Goal: Task Accomplishment & Management: Use online tool/utility

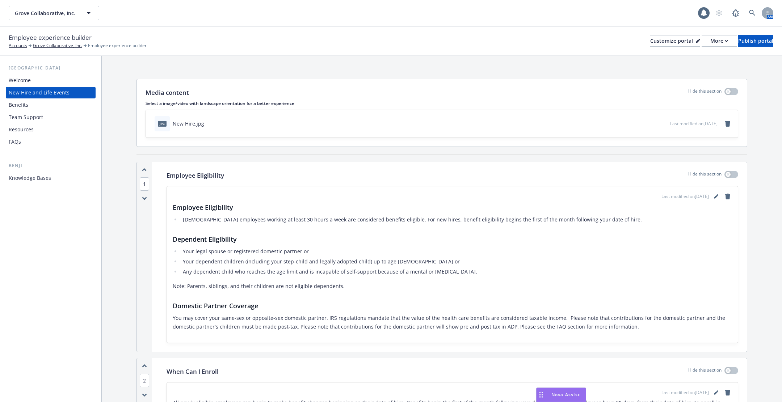
scroll to position [1708, 0]
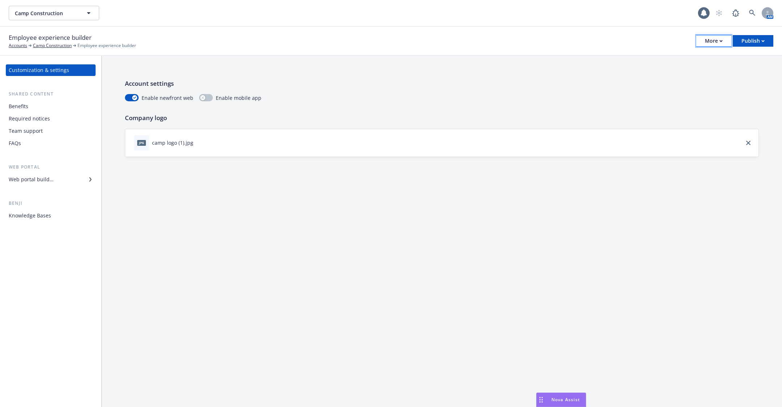
click at [714, 41] on div "More" at bounding box center [714, 40] width 18 height 11
click at [700, 85] on link "Configure test user to preview app" at bounding box center [677, 86] width 107 height 14
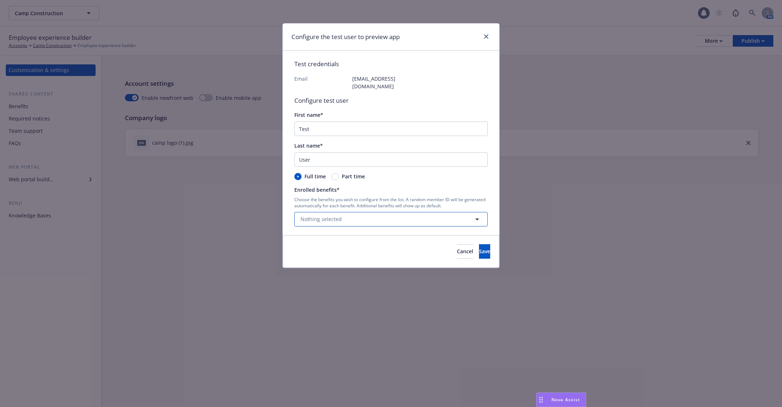
click at [371, 212] on button "Nothing selected" at bounding box center [390, 219] width 193 height 14
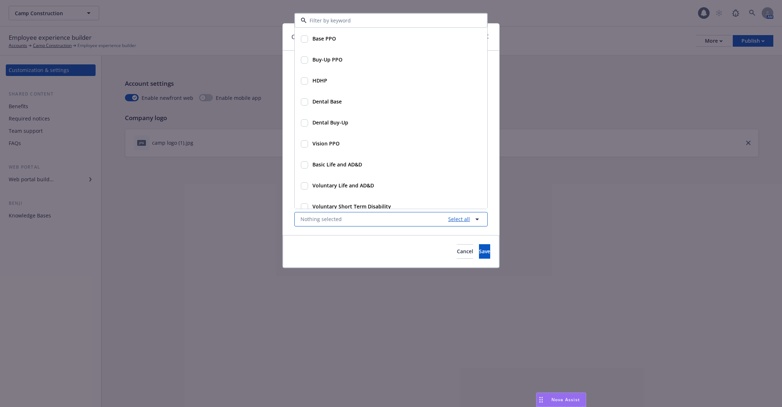
click at [462, 216] on link "Select all" at bounding box center [458, 220] width 25 height 8
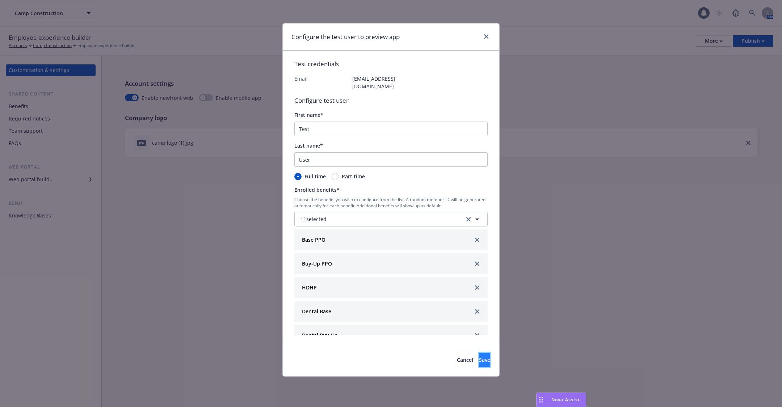
click at [479, 356] on button "Save" at bounding box center [484, 360] width 11 height 14
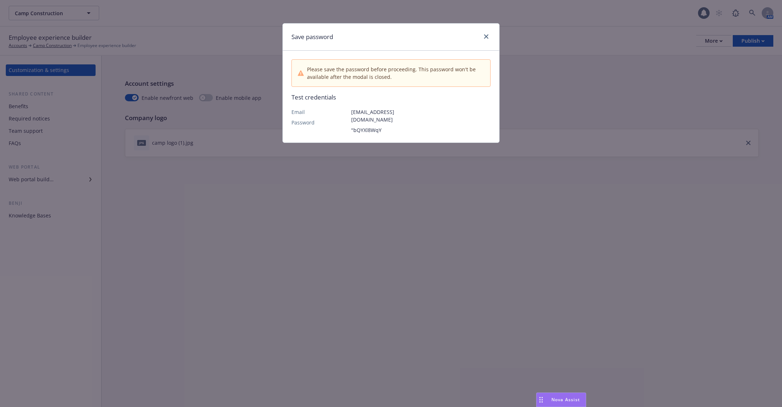
click at [480, 33] on div at bounding box center [485, 36] width 12 height 9
click at [482, 33] on div at bounding box center [485, 36] width 12 height 9
click at [485, 34] on link "close" at bounding box center [486, 36] width 9 height 9
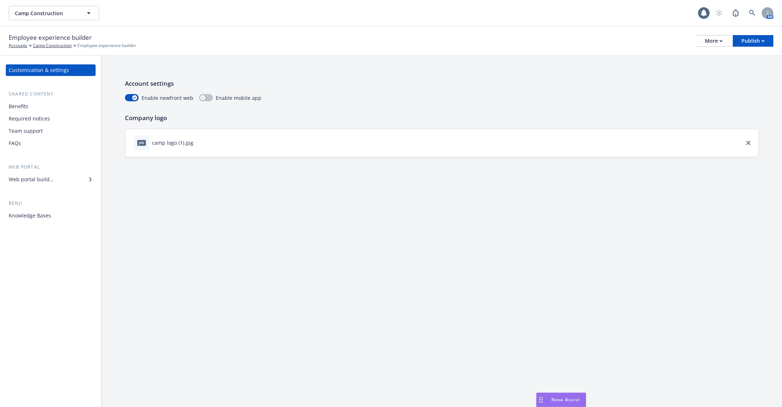
click at [19, 108] on div "Benefits" at bounding box center [19, 107] width 20 height 12
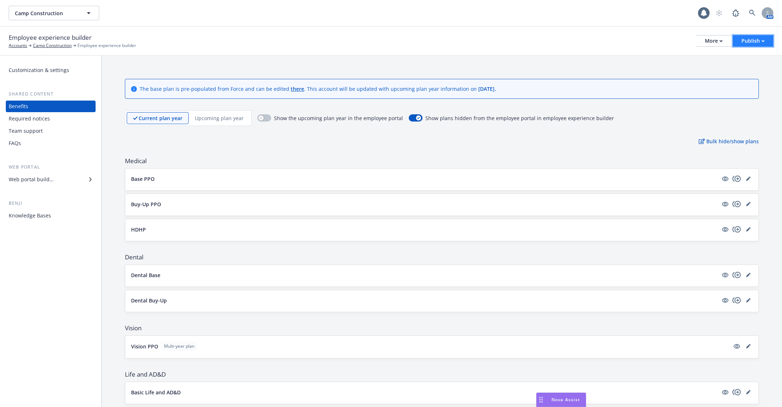
click at [761, 38] on div "Publish" at bounding box center [753, 40] width 23 height 11
click at [748, 58] on link "Publish portal" at bounding box center [744, 57] width 57 height 14
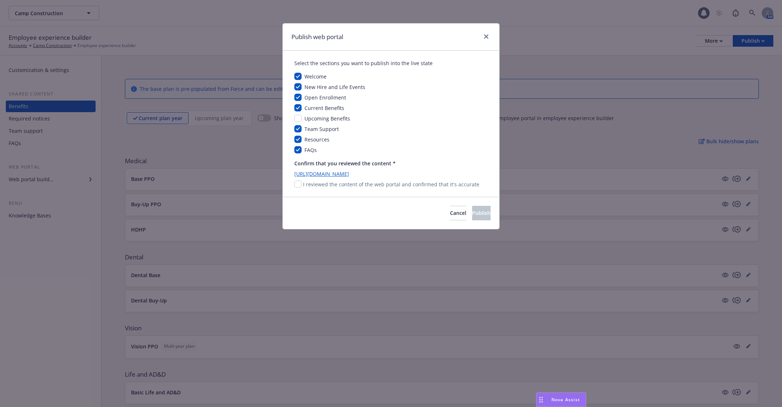
click at [352, 183] on p "I reviewed the content of the web portal and confirmed that it's accurate" at bounding box center [391, 185] width 176 height 8
click at [298, 185] on input "checkbox" at bounding box center [297, 184] width 7 height 7
checkbox input "true"
click at [472, 212] on button "Publish" at bounding box center [481, 213] width 18 height 14
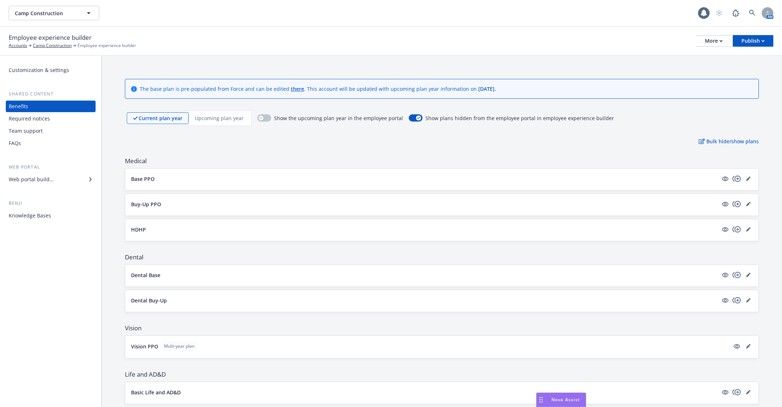
click at [57, 212] on div "Knowledge Bases" at bounding box center [51, 216] width 84 height 12
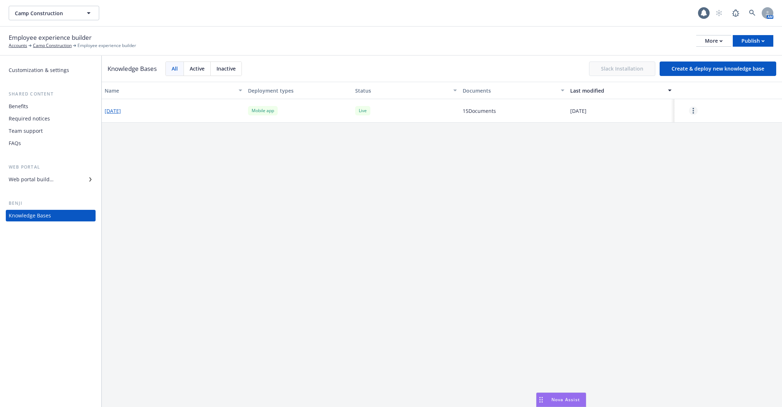
click at [694, 111] on circle "more" at bounding box center [693, 110] width 1 height 1
click at [691, 142] on div "Update knowledge base content" at bounding box center [695, 143] width 96 height 12
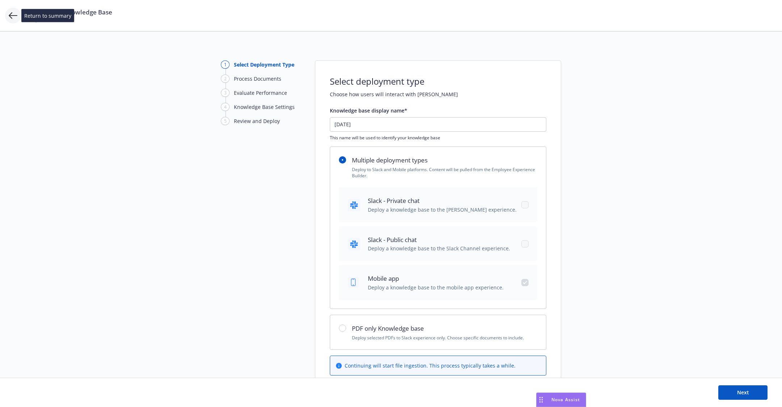
click at [11, 20] on icon at bounding box center [13, 15] width 9 height 9
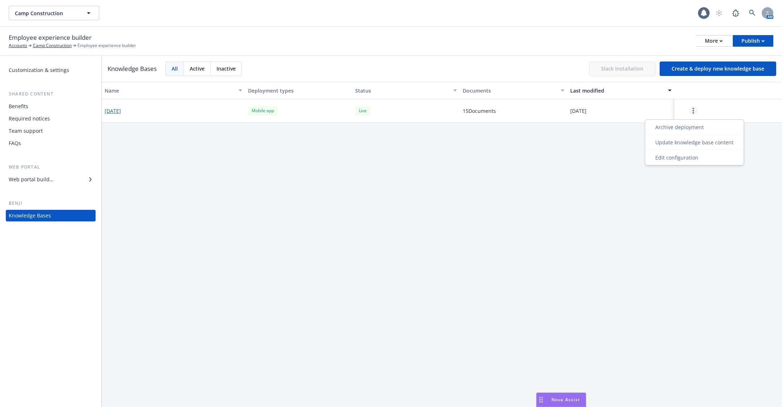
click at [697, 112] on link "more" at bounding box center [693, 110] width 9 height 9
click at [691, 143] on div "Update knowledge base content" at bounding box center [695, 143] width 96 height 12
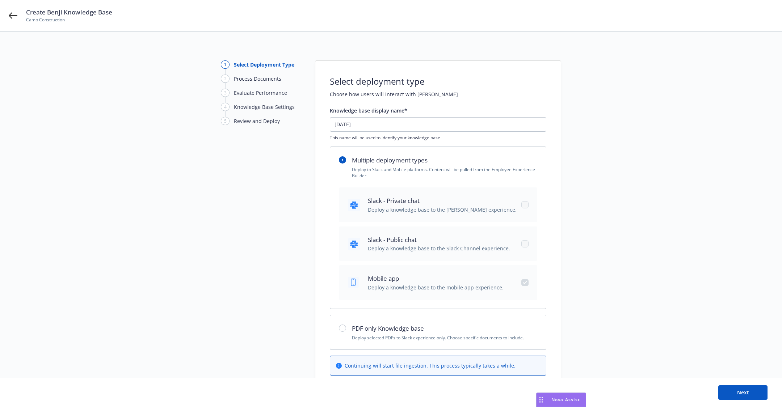
scroll to position [51, 0]
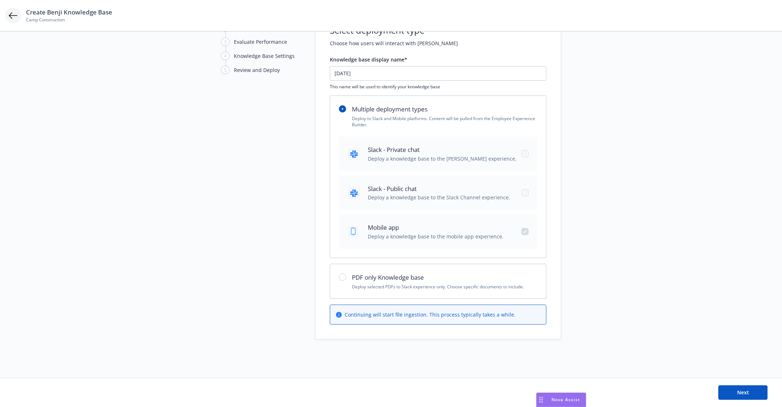
click at [14, 15] on icon at bounding box center [13, 15] width 9 height 9
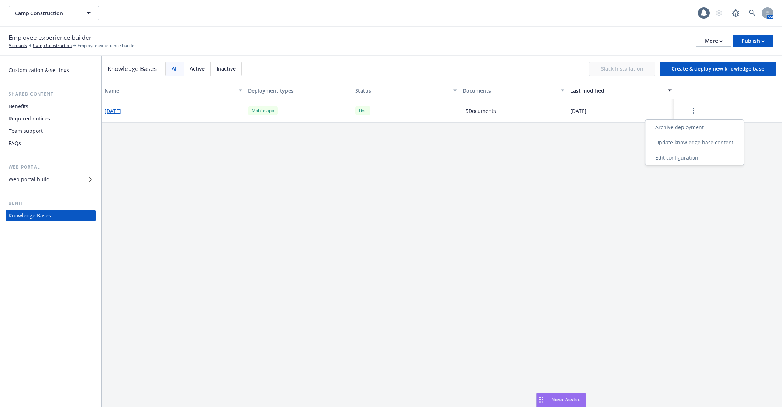
click at [699, 114] on button "button" at bounding box center [694, 111] width 32 height 14
click at [695, 140] on div "Update knowledge base content" at bounding box center [695, 143] width 96 height 12
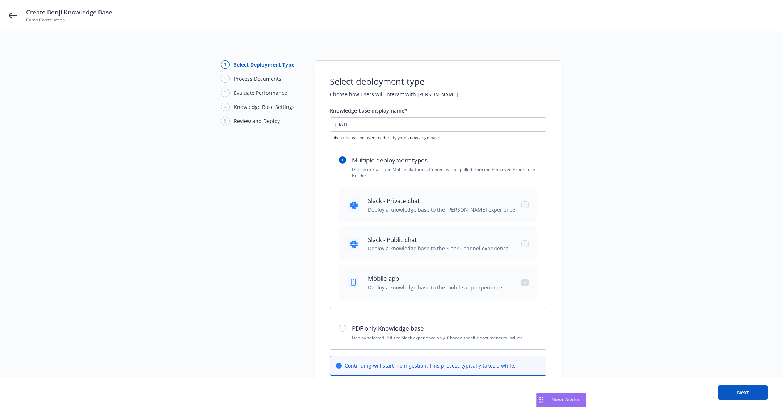
click at [745, 384] on div "Next" at bounding box center [391, 393] width 782 height 29
click at [753, 393] on button "Next" at bounding box center [743, 393] width 49 height 14
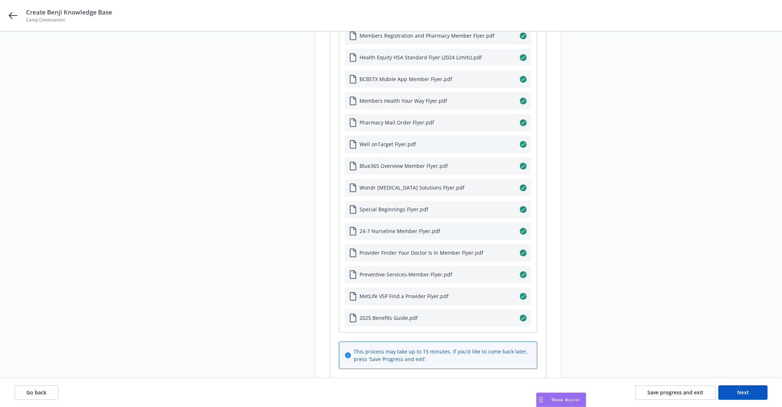
scroll to position [167, 0]
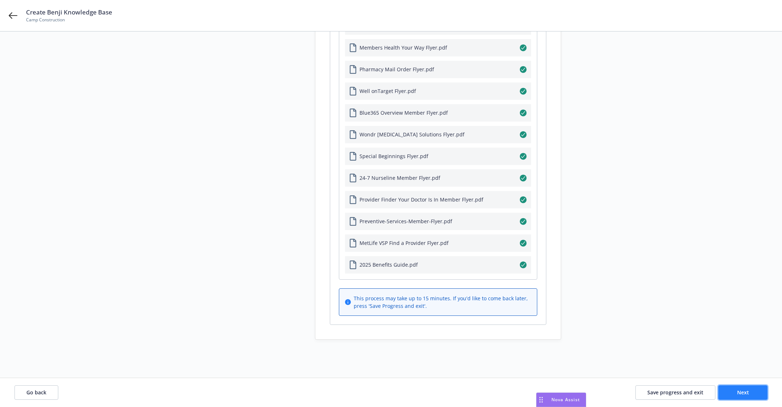
click at [756, 393] on button "Next" at bounding box center [743, 393] width 49 height 14
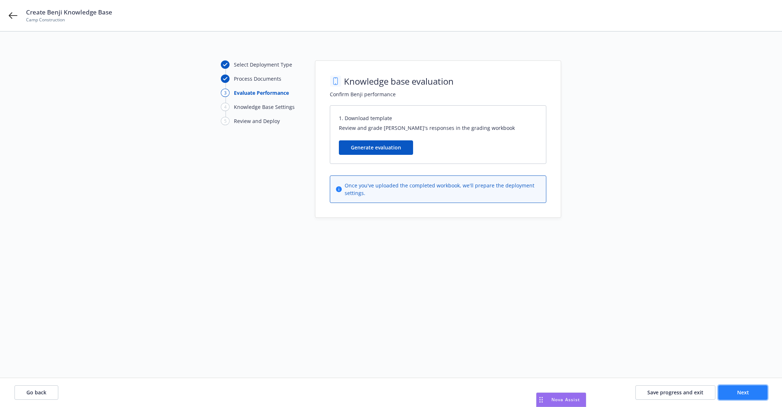
click at [736, 390] on button "Next" at bounding box center [743, 393] width 49 height 14
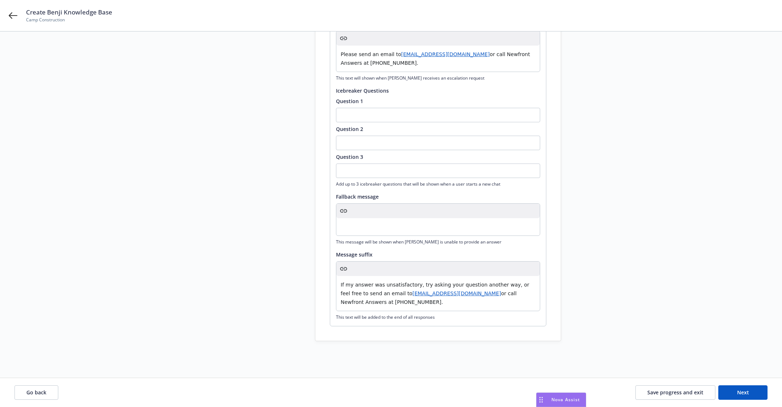
scroll to position [174, 0]
click at [741, 392] on span "Next" at bounding box center [743, 392] width 12 height 7
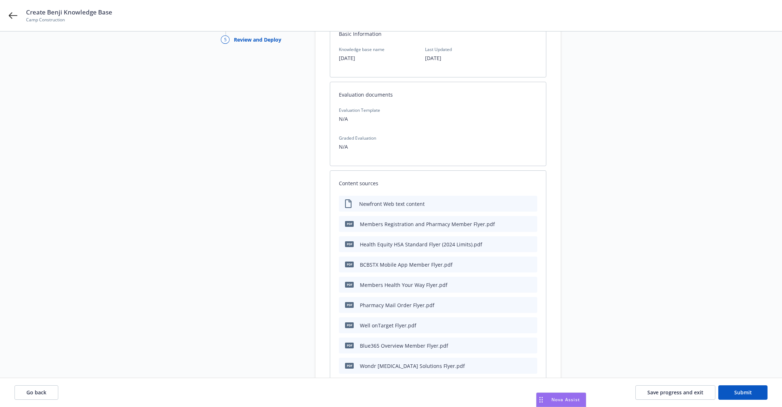
scroll to position [0, 0]
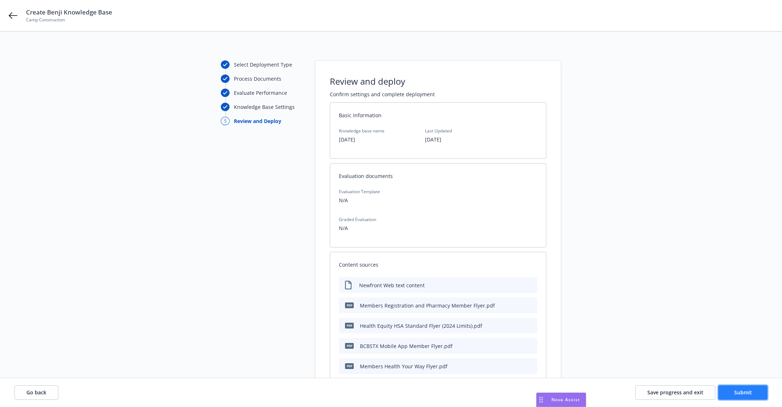
click at [742, 389] on span "Submit" at bounding box center [744, 392] width 18 height 7
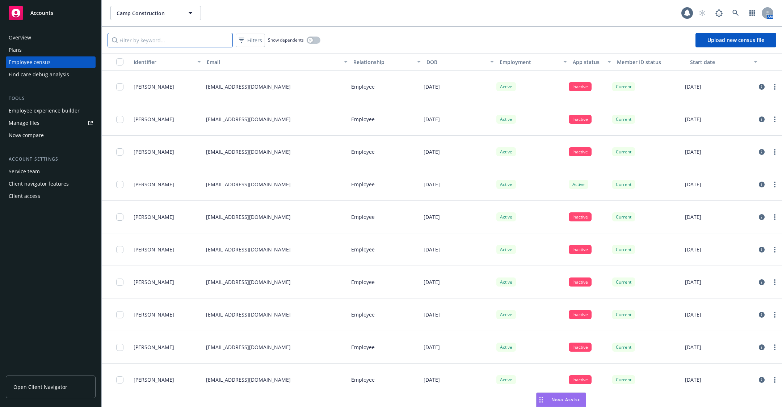
click at [189, 35] on input "Filter by keyword..." at bounding box center [170, 40] width 125 height 14
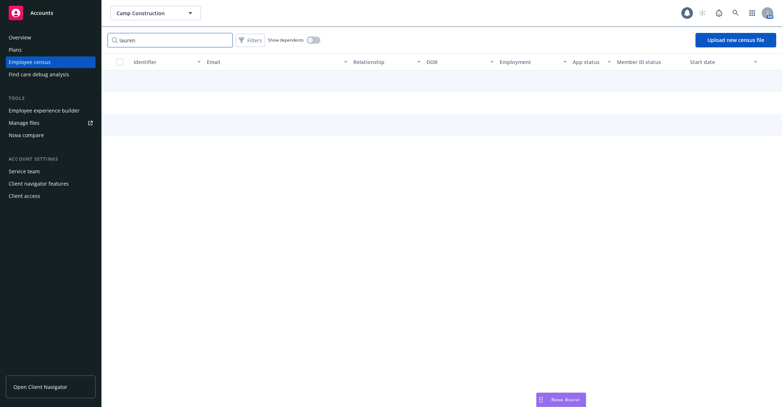
type input "lauren"
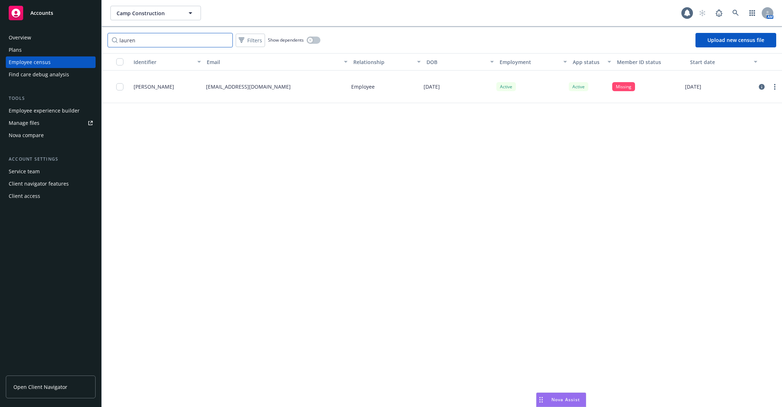
click at [186, 37] on input "lauren" at bounding box center [170, 40] width 125 height 14
click at [226, 41] on input "lauren" at bounding box center [170, 40] width 125 height 14
click at [222, 39] on input "lauren" at bounding box center [170, 40] width 125 height 14
click at [225, 39] on input "lauren" at bounding box center [170, 40] width 125 height 14
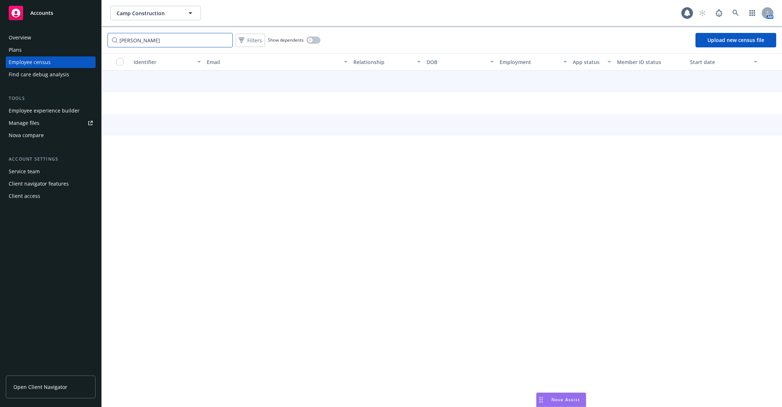
type input "leanne"
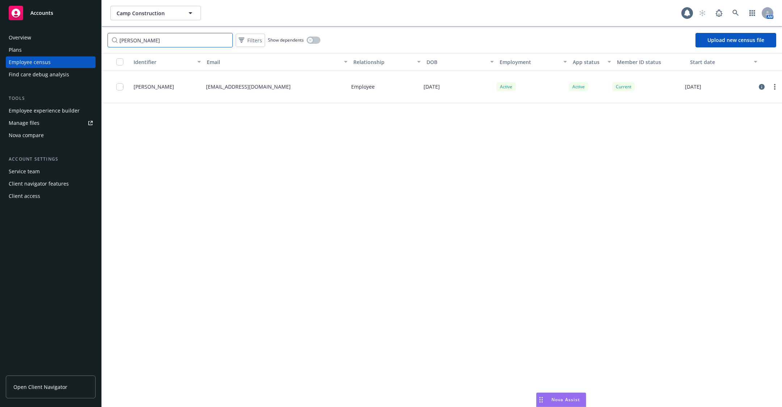
click at [221, 41] on input "leanne" at bounding box center [170, 40] width 125 height 14
click at [227, 40] on input "leanne" at bounding box center [170, 40] width 125 height 14
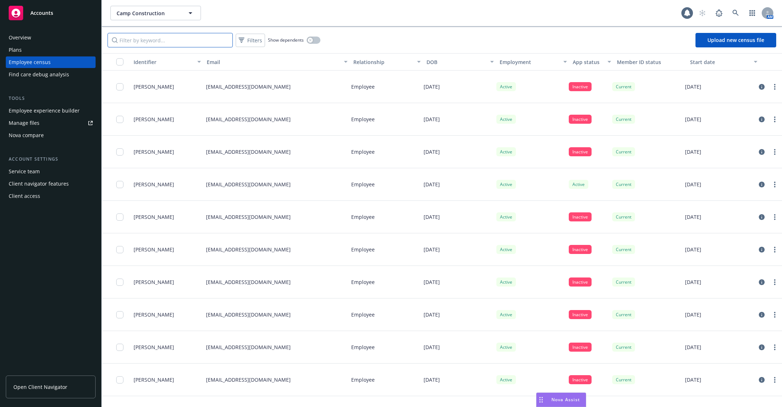
click at [178, 37] on input "Filter by keyword..." at bounding box center [170, 40] width 125 height 14
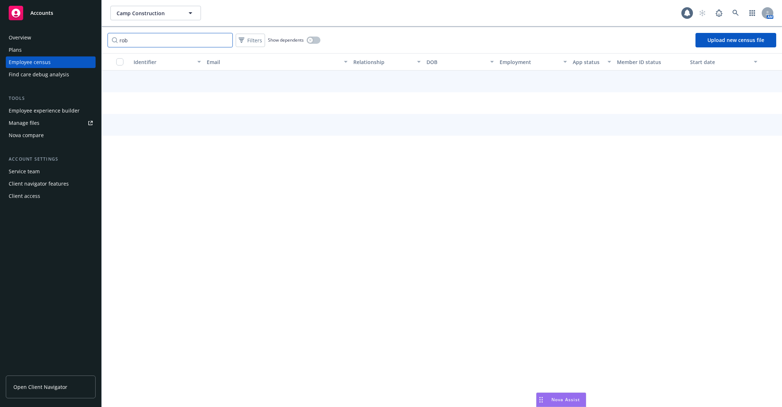
type input "rob"
type input "spence"
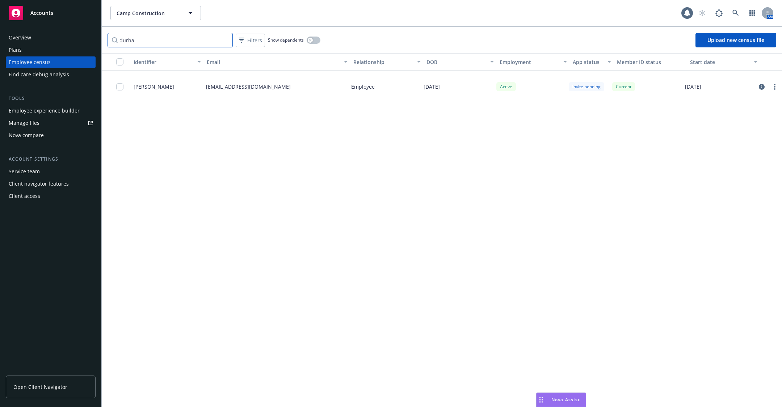
type input "durham"
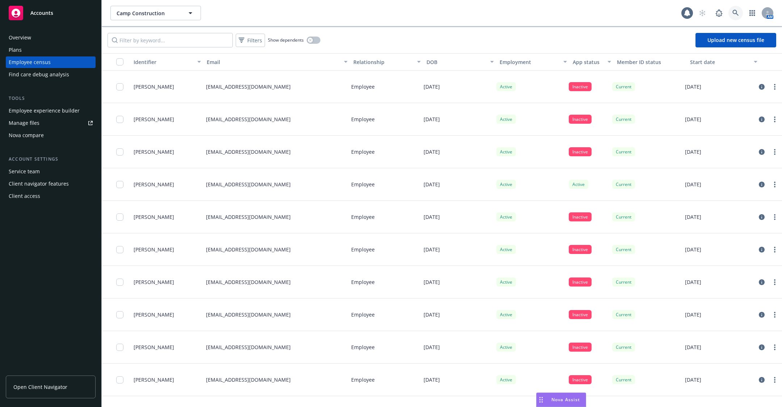
click at [737, 11] on icon at bounding box center [736, 13] width 7 height 7
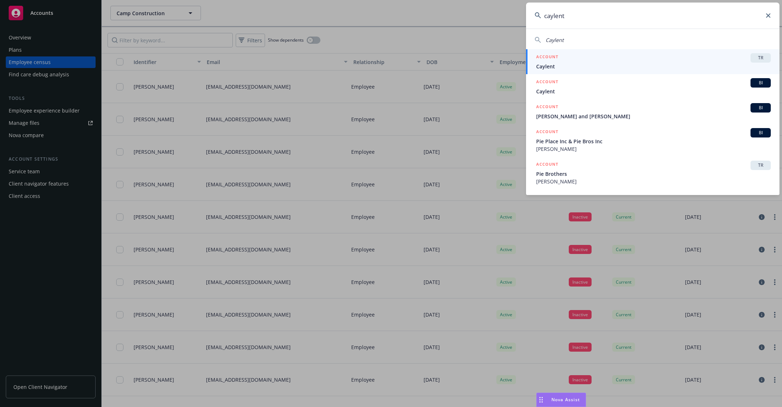
type input "caylent"
click at [654, 58] on div "ACCOUNT TR" at bounding box center [653, 57] width 235 height 9
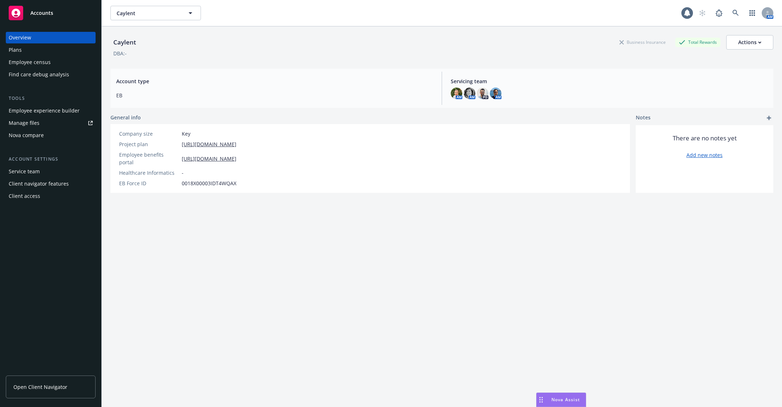
click at [57, 62] on div "Employee census" at bounding box center [51, 63] width 84 height 12
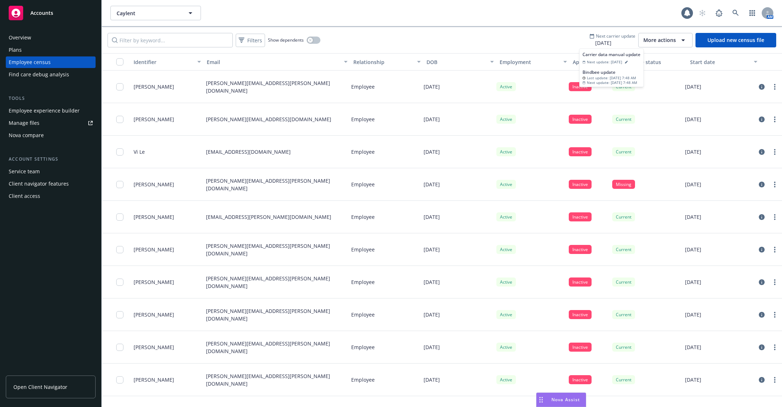
click at [615, 38] on span "Next carrier update" at bounding box center [615, 36] width 39 height 6
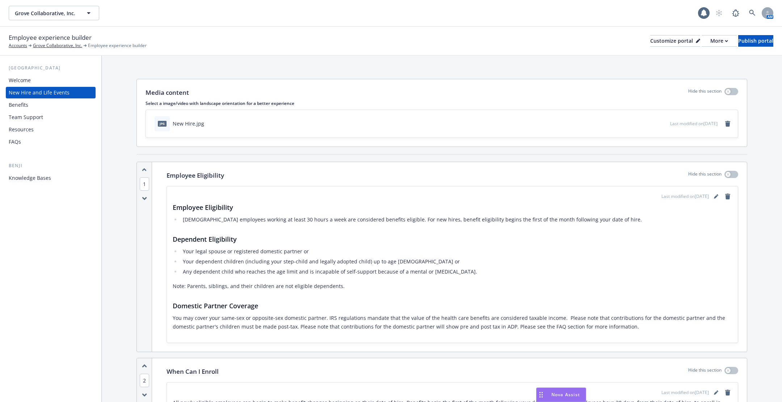
scroll to position [1708, 0]
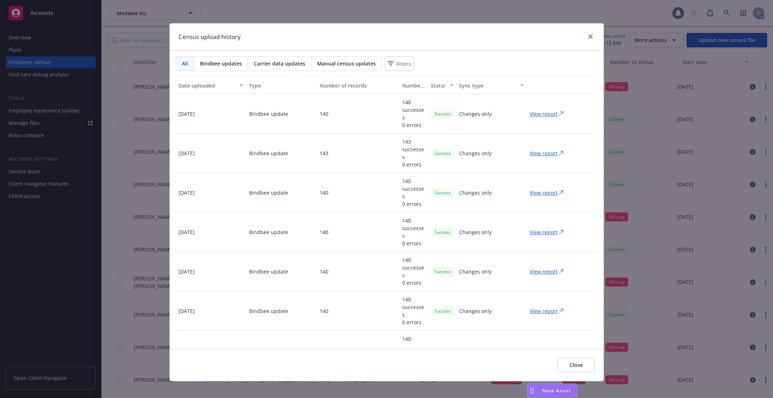
click at [653, 32] on div "Census upload history All Bindbee updates Carrier data updates Manual census up…" at bounding box center [386, 199] width 773 height 398
click at [590, 35] on icon "close" at bounding box center [591, 36] width 4 height 4
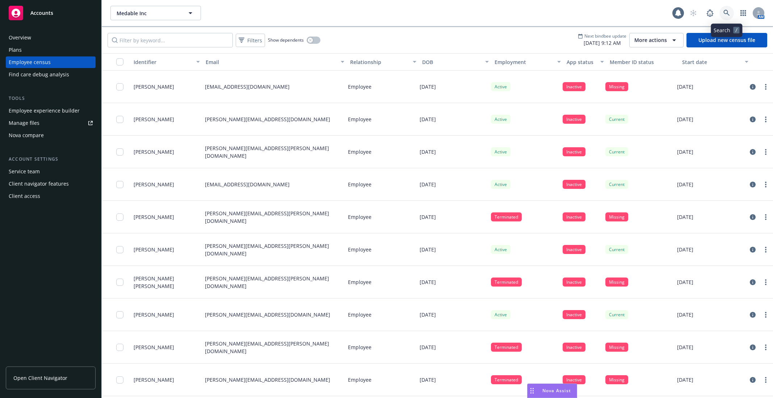
click at [725, 13] on icon at bounding box center [727, 13] width 6 height 6
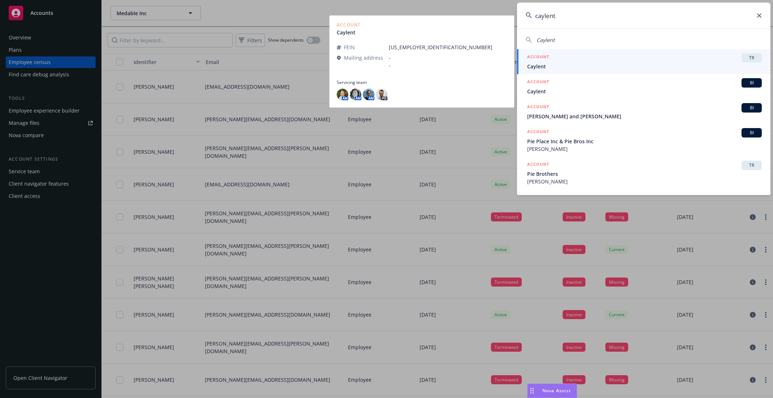
type input "caylent"
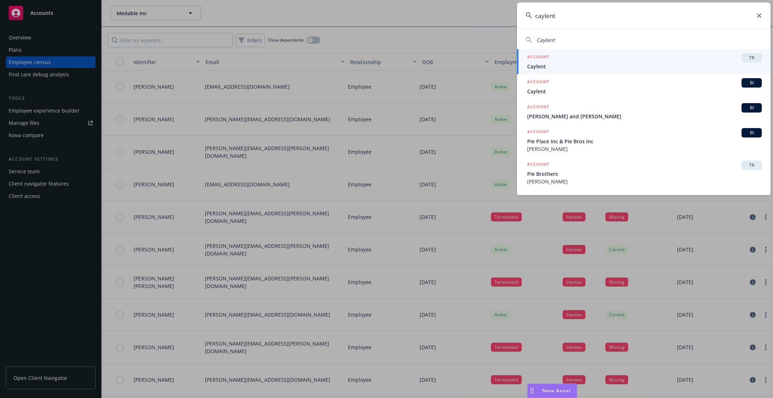
click at [571, 63] on span "Caylent" at bounding box center [644, 67] width 235 height 8
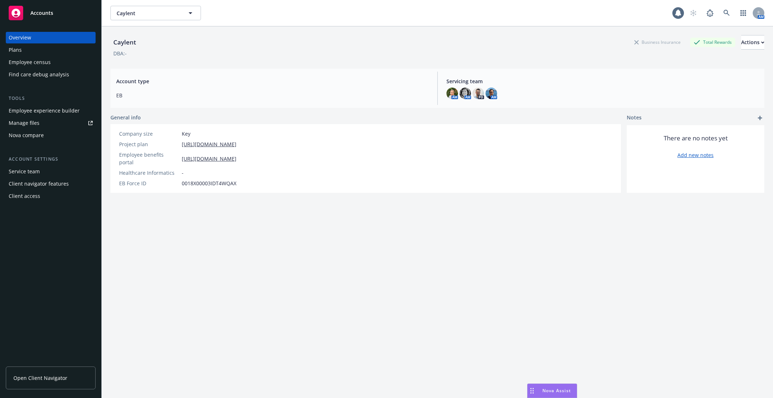
click at [55, 51] on div "Plans" at bounding box center [51, 50] width 84 height 12
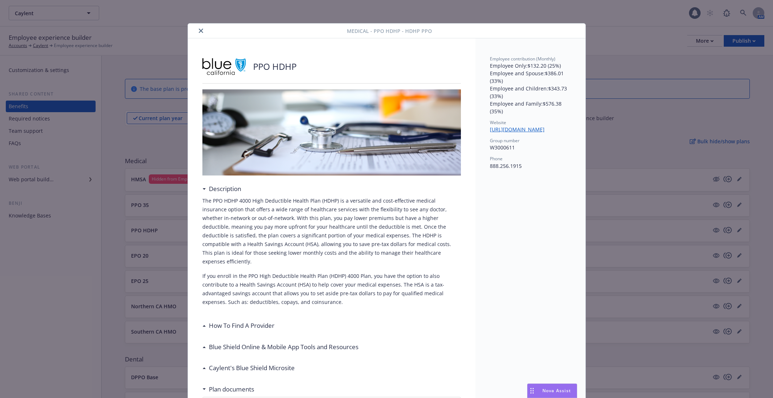
scroll to position [21, 0]
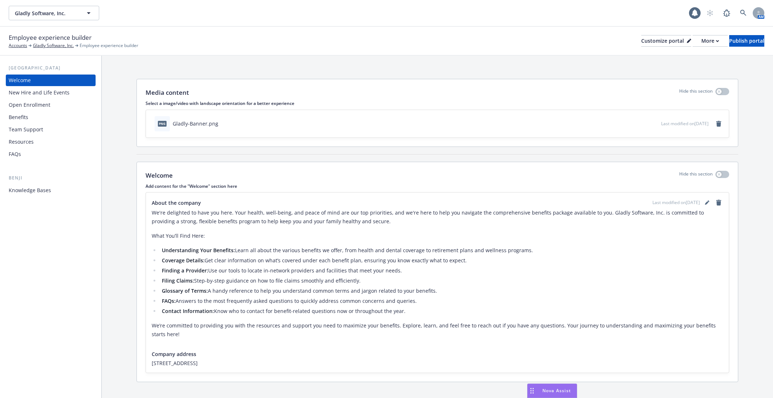
scroll to position [9, 0]
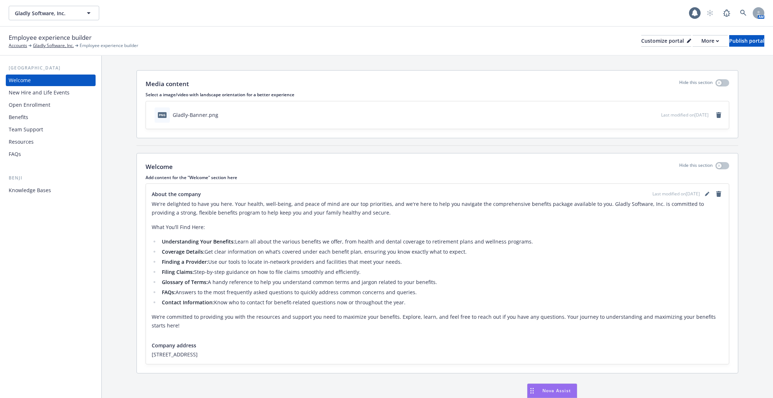
click at [48, 193] on div "Knowledge Bases" at bounding box center [30, 191] width 42 height 12
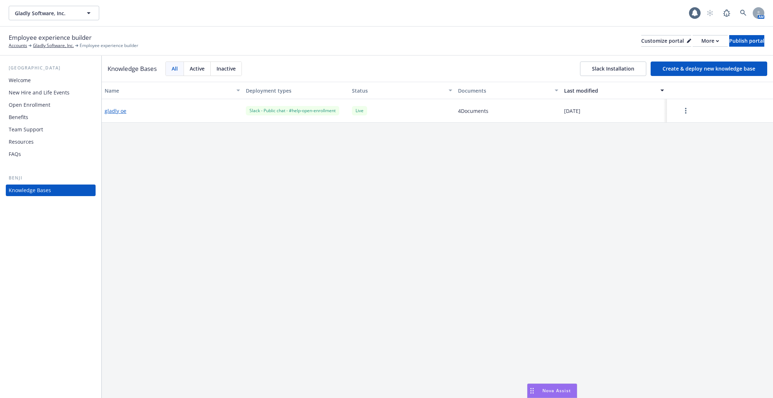
click at [115, 112] on button "gladly oe" at bounding box center [116, 111] width 22 height 8
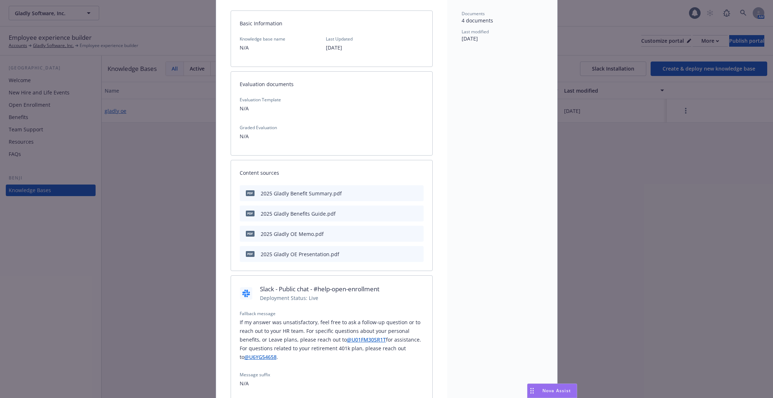
scroll to position [89, 0]
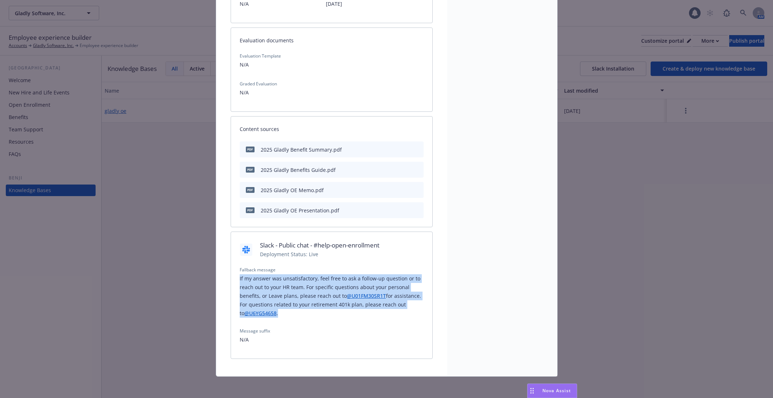
drag, startPoint x: 238, startPoint y: 278, endPoint x: 297, endPoint y: 314, distance: 68.9
click at [297, 314] on div "Fallback message If my answer was unsatisfactory, feel free to ask a follow-up …" at bounding box center [331, 313] width 201 height 92
copy p "If my answer was unsatisfactory, feel free to ask a follow-up question or to re…"
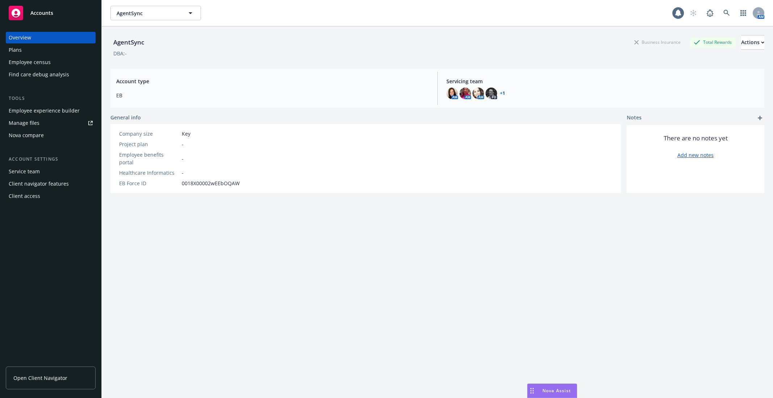
click at [53, 64] on div "Employee census" at bounding box center [51, 63] width 84 height 12
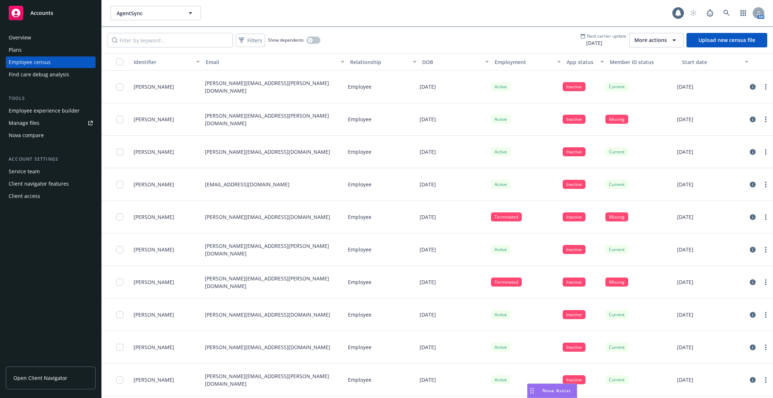
click at [52, 108] on div "Employee experience builder" at bounding box center [44, 111] width 71 height 12
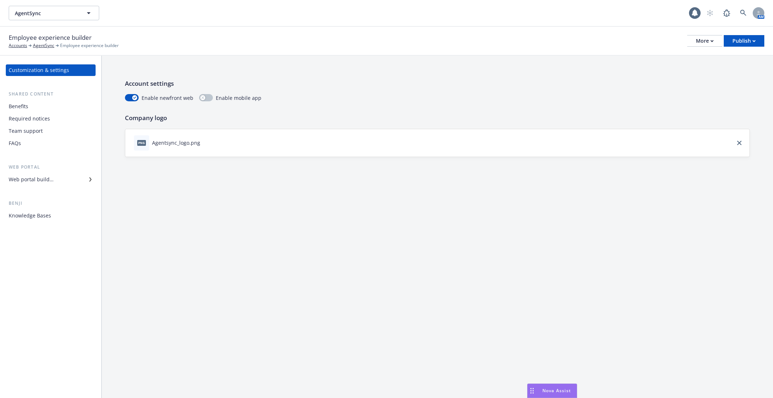
click at [55, 205] on div "Benji" at bounding box center [51, 203] width 90 height 7
click at [55, 214] on div "Knowledge Bases" at bounding box center [51, 216] width 84 height 12
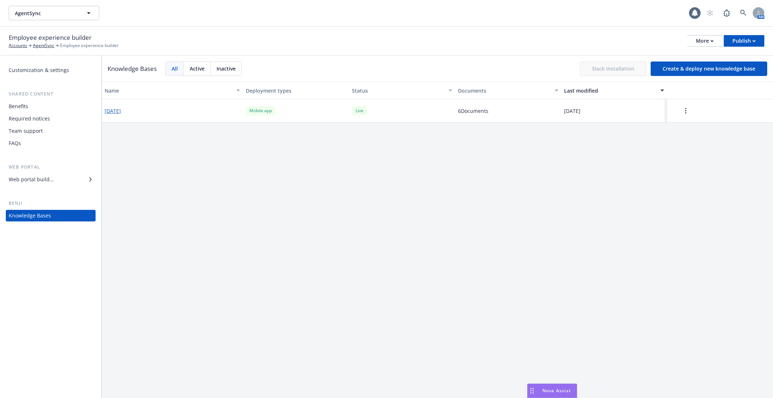
click at [694, 102] on div at bounding box center [720, 111] width 106 height 24
click at [685, 113] on icon "more" at bounding box center [685, 111] width 1 height 6
click at [66, 108] on div "Benefits" at bounding box center [51, 107] width 84 height 12
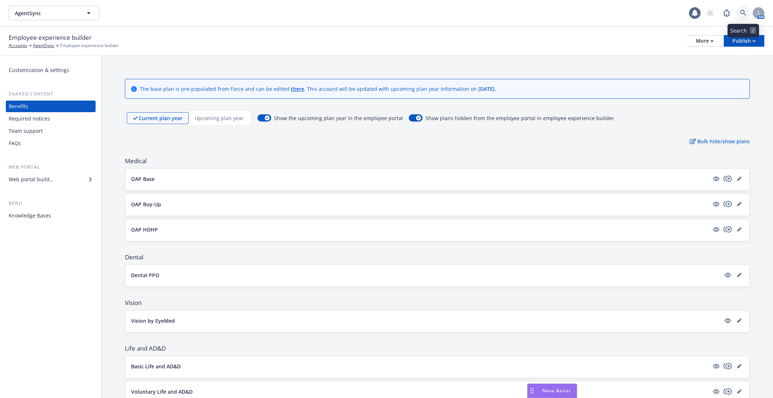
click at [744, 16] on icon at bounding box center [743, 13] width 7 height 7
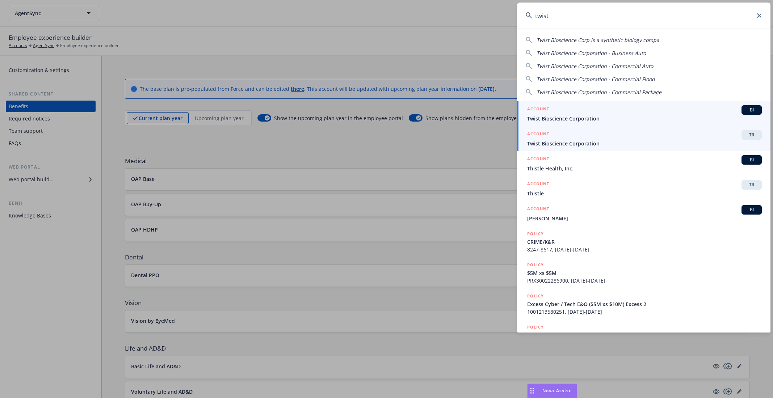
type input "twist"
click at [665, 139] on div "ACCOUNT TR" at bounding box center [644, 134] width 235 height 9
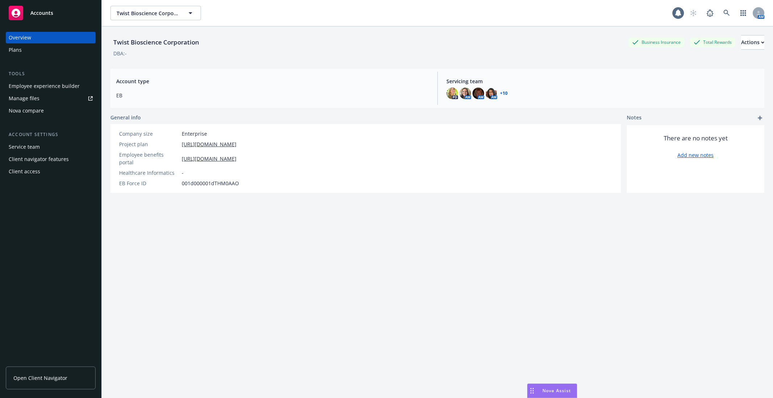
click at [72, 90] on div "Employee experience builder" at bounding box center [44, 86] width 71 height 12
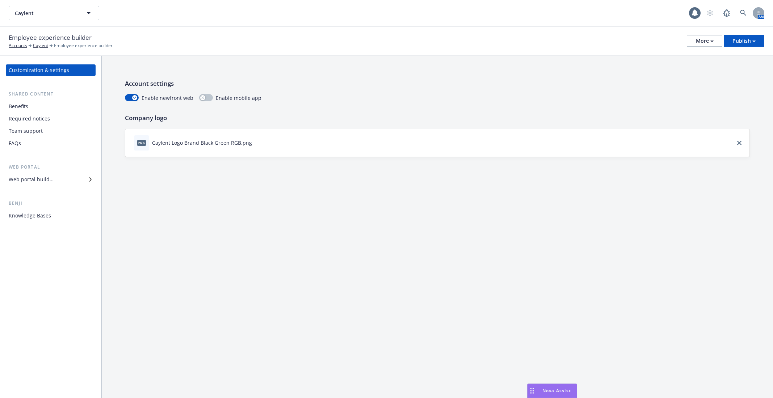
click at [64, 215] on div "Knowledge Bases" at bounding box center [51, 216] width 84 height 12
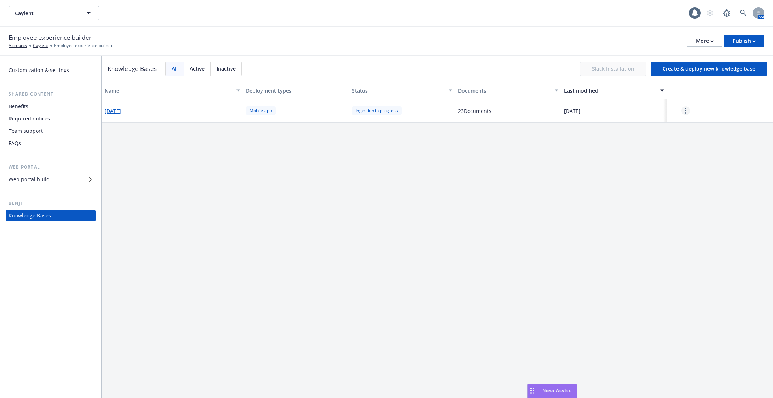
click at [685, 113] on circle "more" at bounding box center [685, 112] width 1 height 1
click at [683, 124] on div "Resume" at bounding box center [686, 127] width 43 height 12
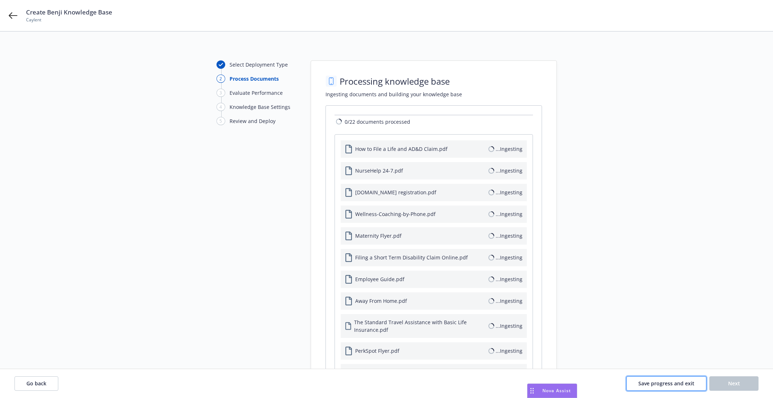
click at [660, 381] on span "Save progress and exit" at bounding box center [667, 383] width 56 height 7
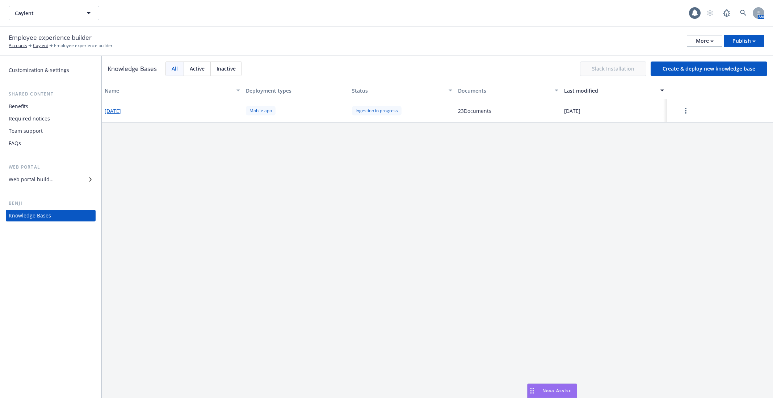
click at [681, 112] on button "button" at bounding box center [686, 111] width 32 height 14
click at [675, 127] on div "Resume" at bounding box center [686, 127] width 43 height 12
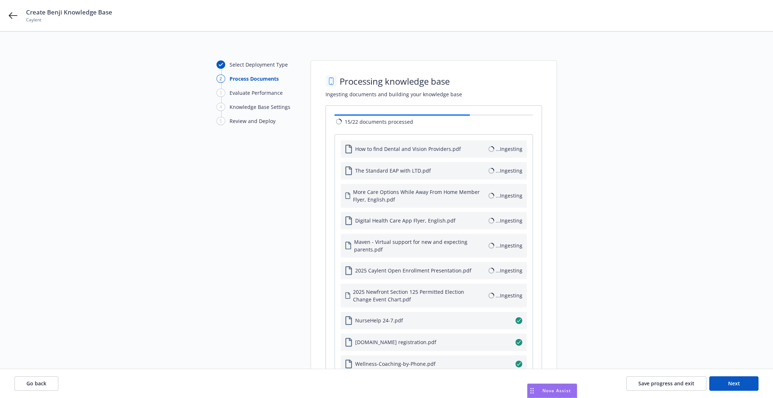
scroll to position [16, 0]
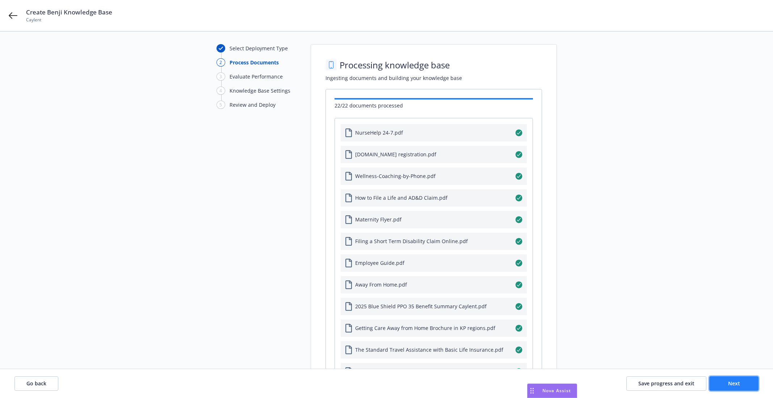
click at [726, 377] on button "Next" at bounding box center [734, 384] width 49 height 14
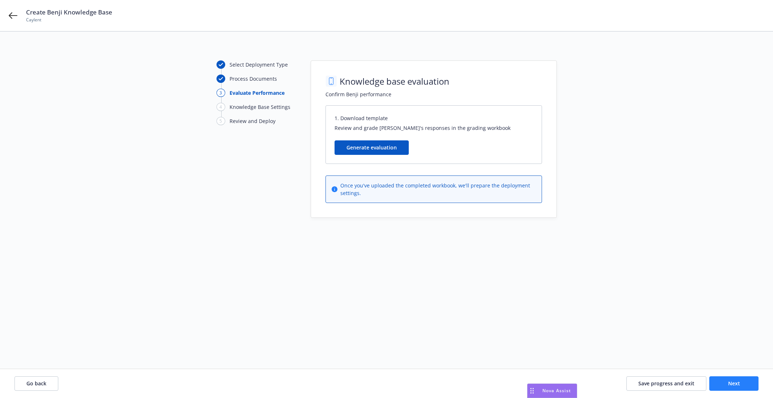
scroll to position [0, 0]
click at [726, 377] on button "Next" at bounding box center [734, 384] width 49 height 14
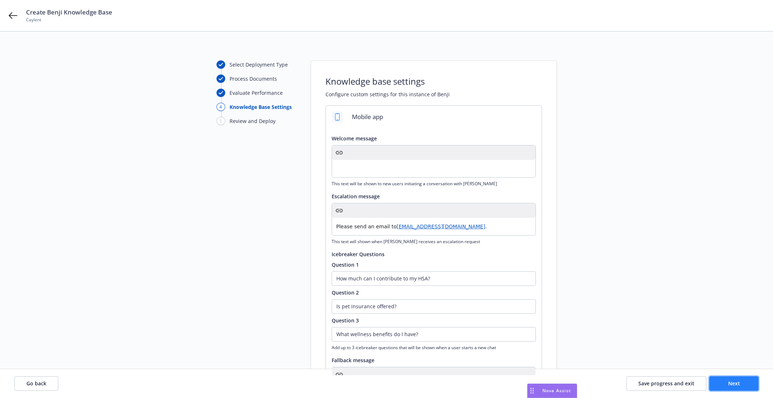
click at [726, 377] on button "Next" at bounding box center [734, 384] width 49 height 14
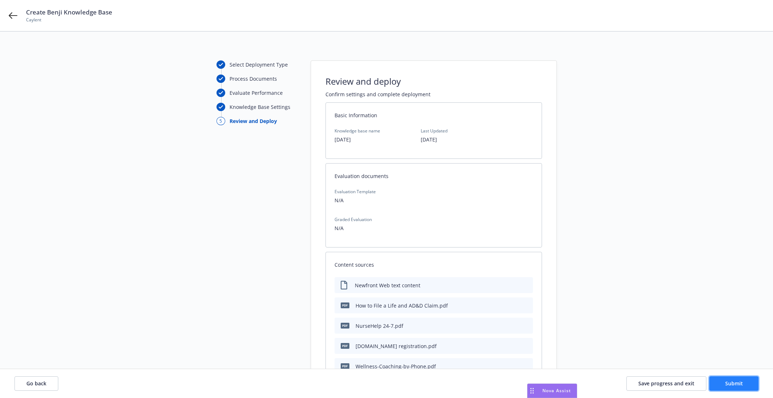
click at [726, 377] on button "Submit" at bounding box center [734, 384] width 49 height 14
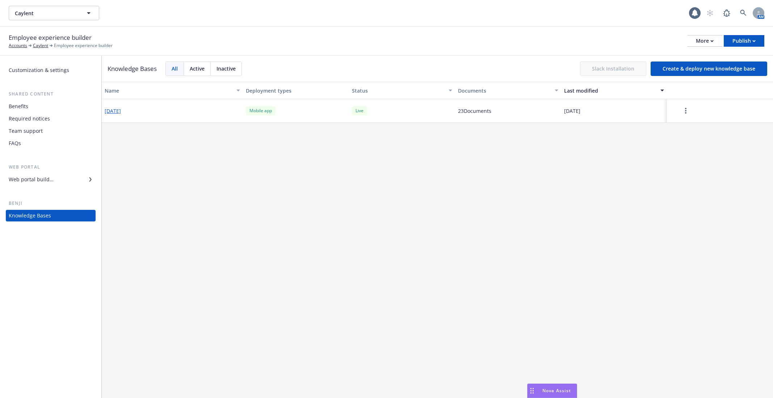
click at [126, 101] on div "2025-07-02" at bounding box center [172, 111] width 141 height 24
click at [121, 110] on button "2025-07-02" at bounding box center [113, 111] width 16 height 8
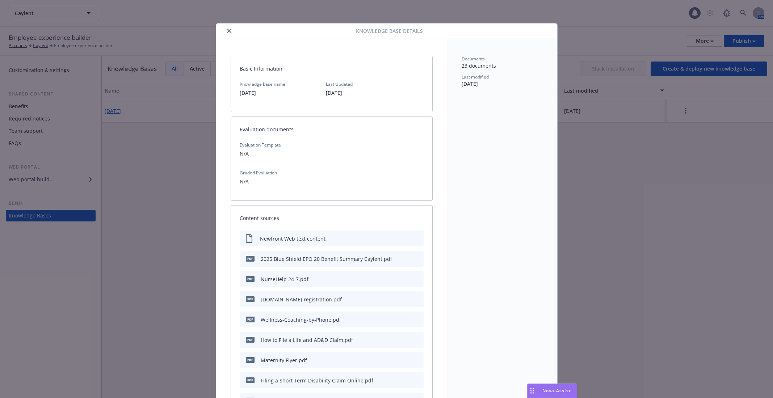
click at [227, 31] on icon "close" at bounding box center [229, 31] width 4 height 4
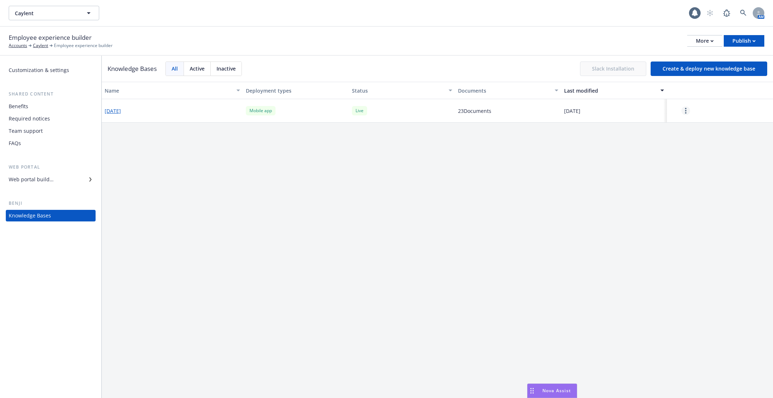
click at [688, 113] on link "more" at bounding box center [686, 110] width 9 height 9
click at [682, 146] on div "Update knowledge base content" at bounding box center [687, 143] width 96 height 12
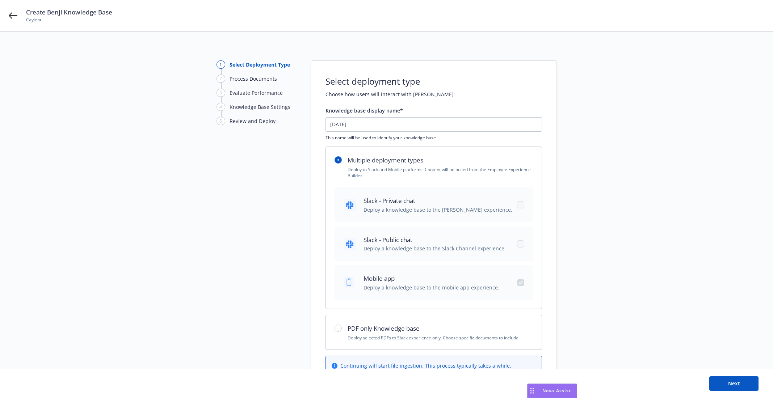
scroll to position [60, 0]
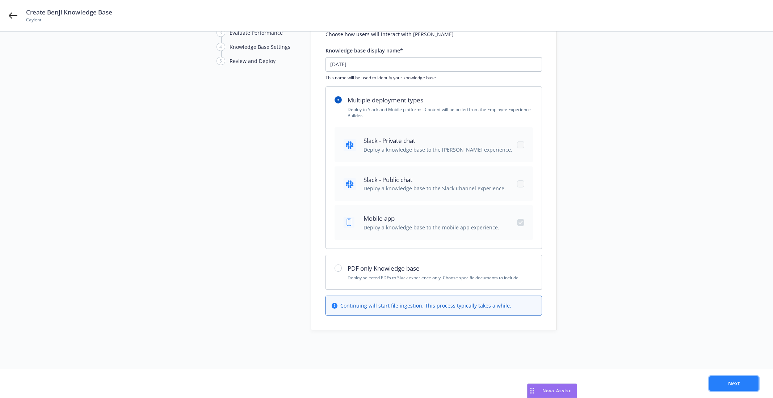
click at [735, 383] on span "Next" at bounding box center [734, 383] width 12 height 7
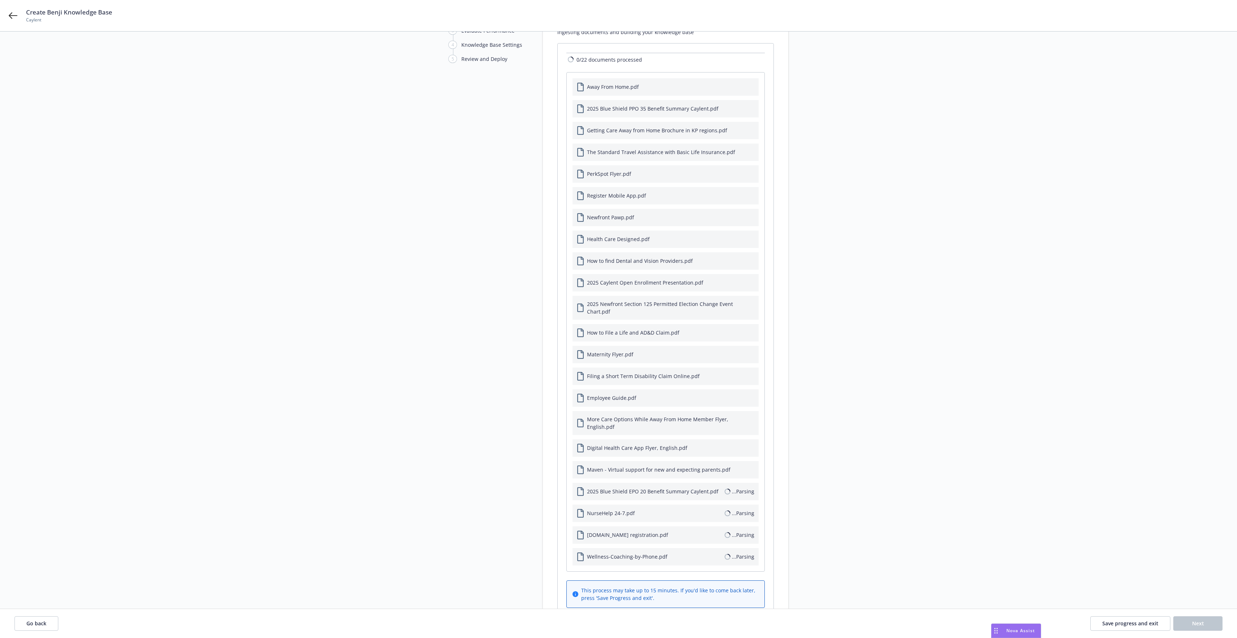
scroll to position [67, 0]
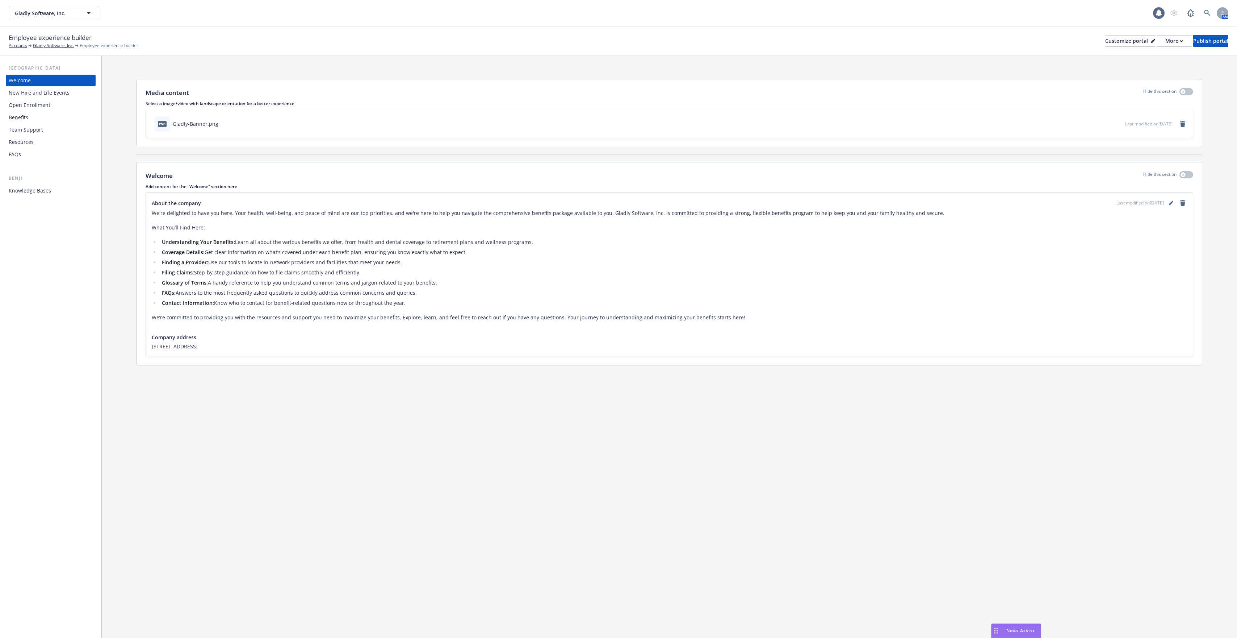
click at [49, 116] on div "Benefits" at bounding box center [51, 118] width 84 height 12
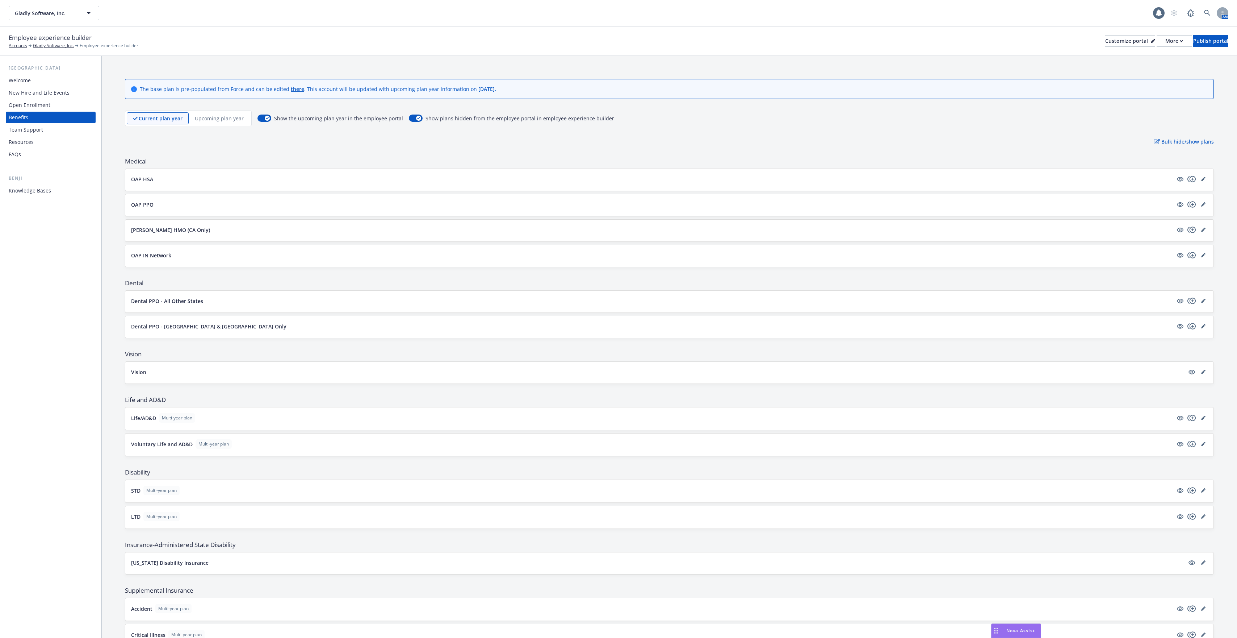
click at [60, 102] on div "Open Enrollment" at bounding box center [51, 105] width 84 height 12
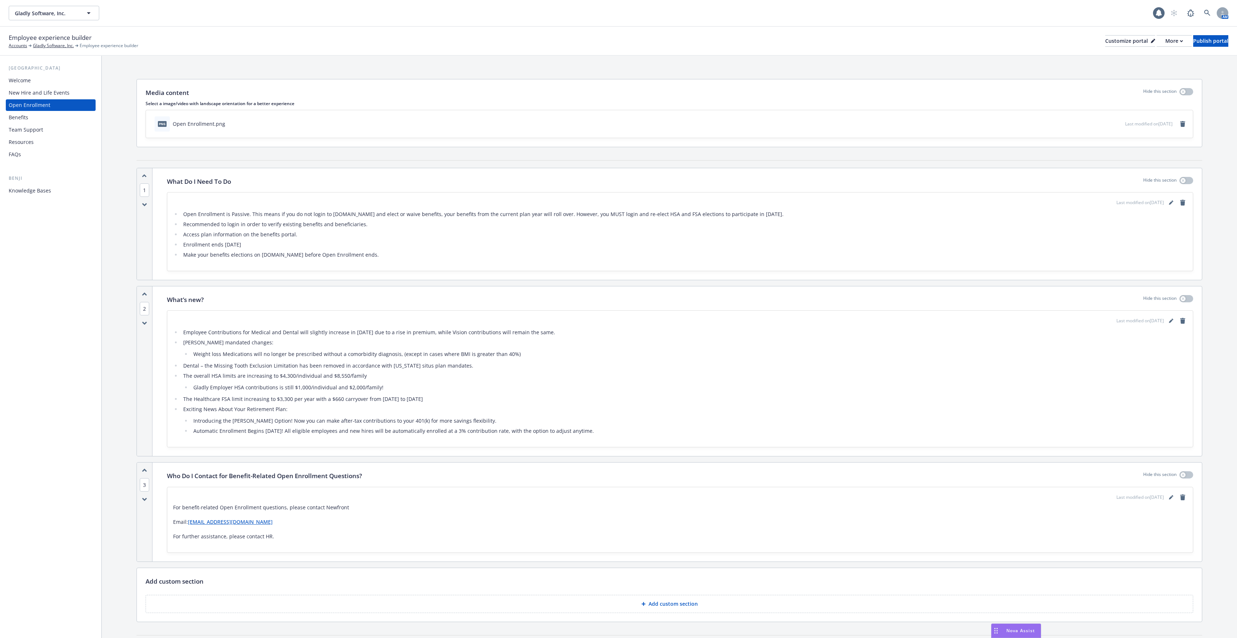
click at [54, 187] on div "Knowledge Bases" at bounding box center [51, 191] width 84 height 12
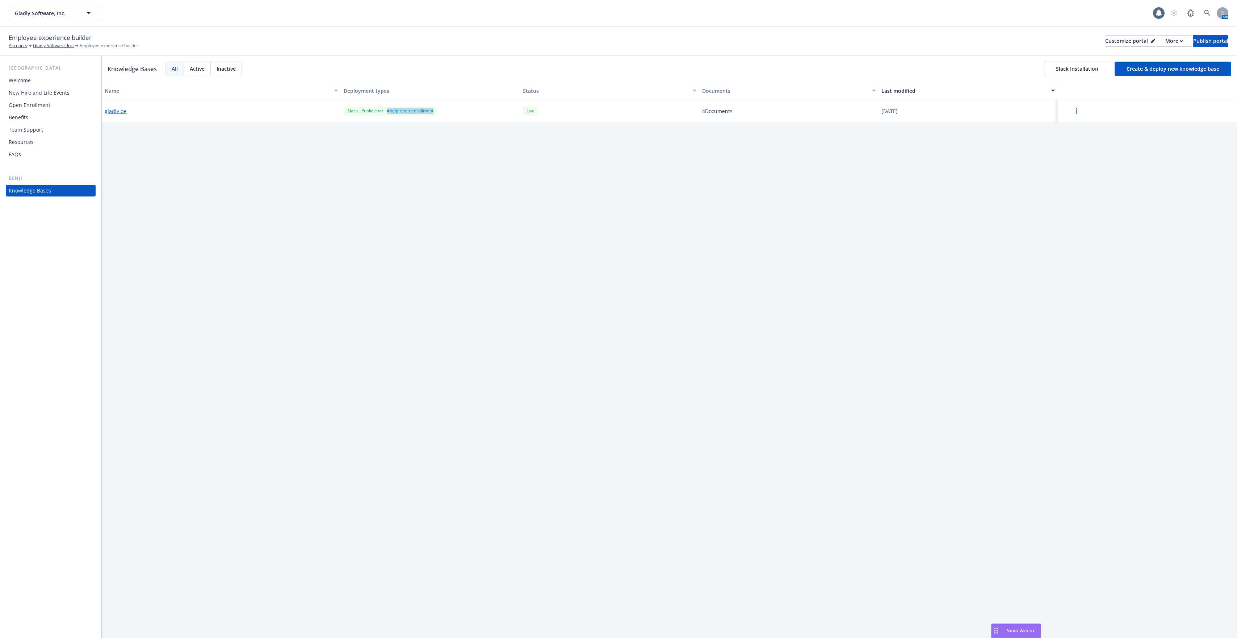
drag, startPoint x: 444, startPoint y: 110, endPoint x: 388, endPoint y: 112, distance: 55.8
click at [388, 112] on div "Slack - Public chat - #help-open-enrollment" at bounding box center [430, 111] width 179 height 24
copy div "help-open-enrollment"
